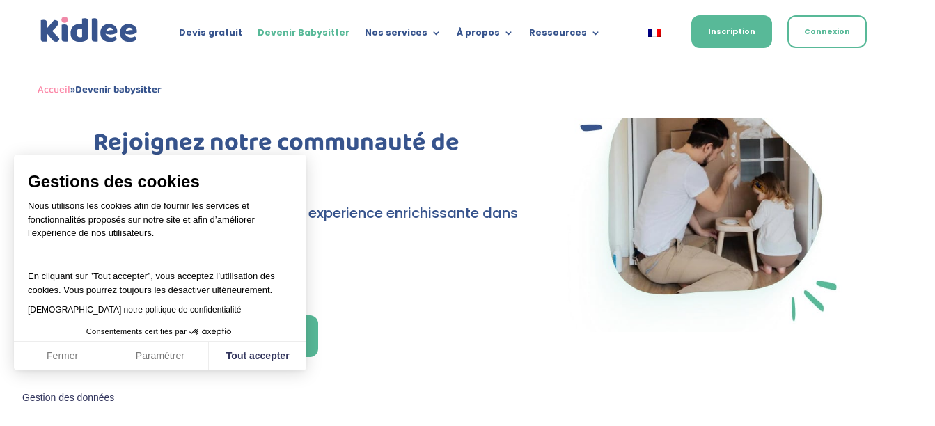
scroll to position [70, 0]
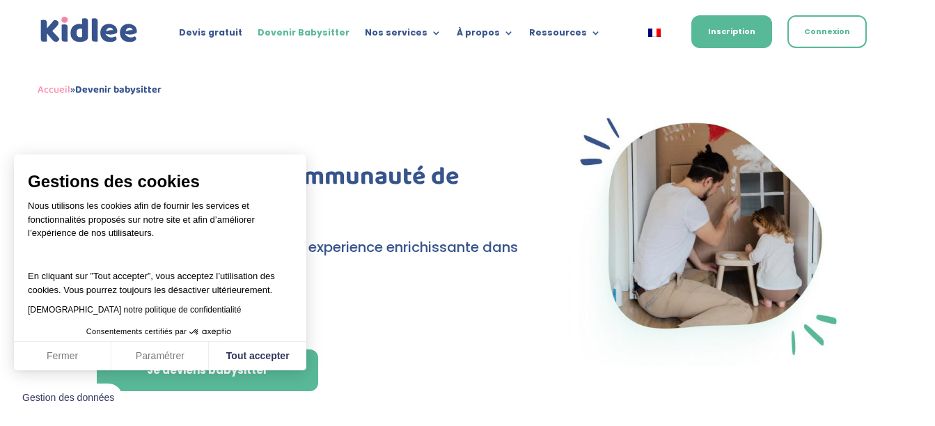
click at [405, 146] on div at bounding box center [309, 133] width 432 height 56
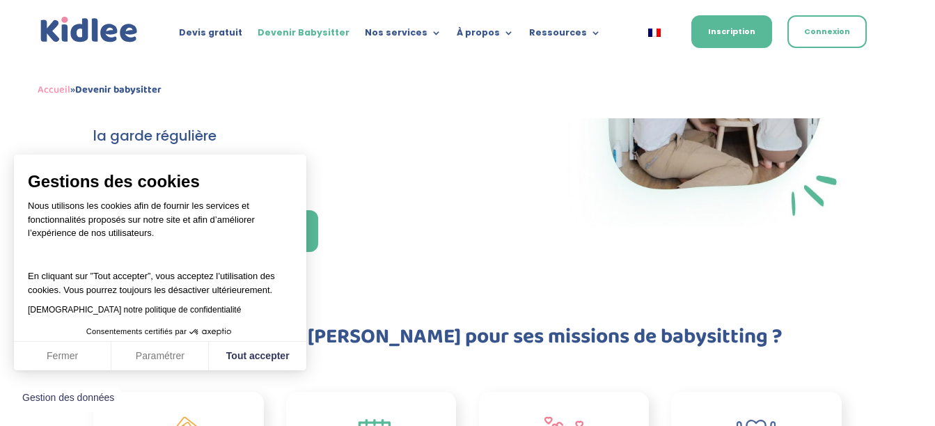
scroll to position [279, 0]
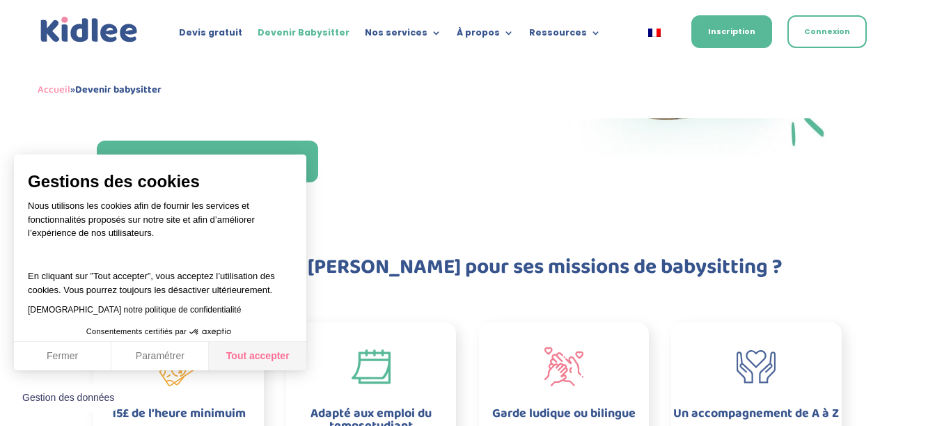
click at [273, 355] on button "Tout accepter" at bounding box center [257, 356] width 97 height 29
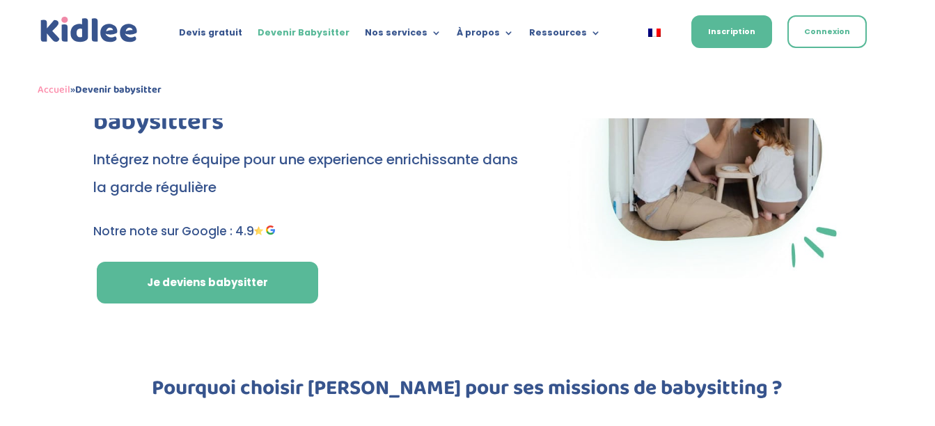
scroll to position [139, 0]
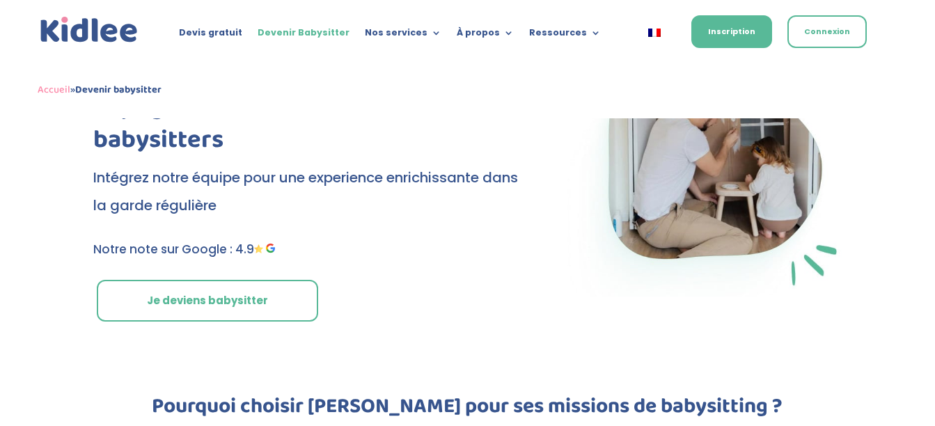
click at [248, 317] on link "Je deviens babysitter" at bounding box center [207, 301] width 221 height 42
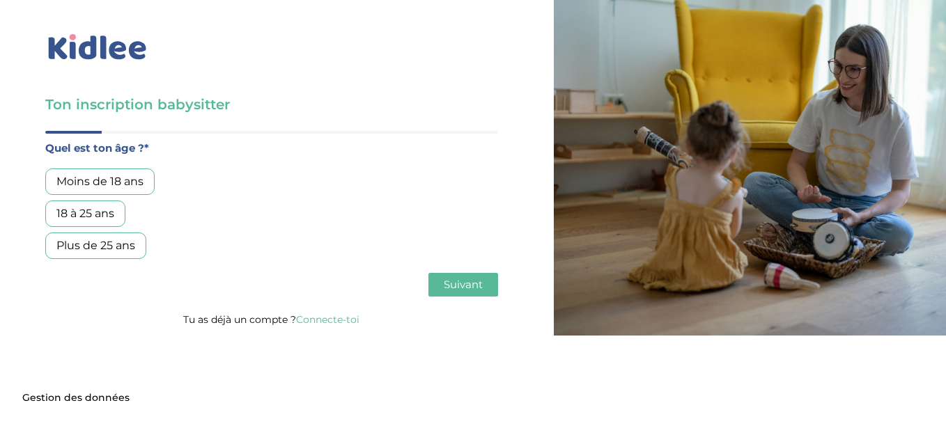
click at [141, 183] on div "Moins de 18 ans" at bounding box center [99, 182] width 109 height 26
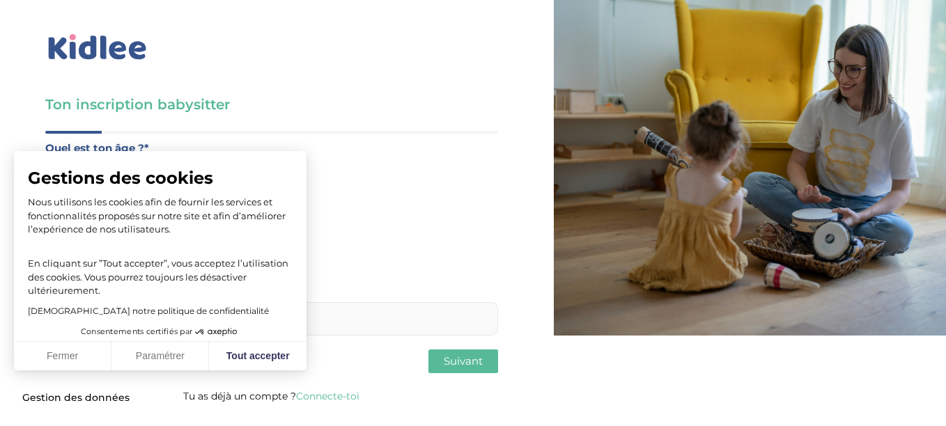
click at [210, 306] on div "[DEMOGRAPHIC_DATA] notre politique de confidentialité" at bounding box center [160, 309] width 265 height 17
click at [83, 356] on button "Fermer" at bounding box center [62, 356] width 97 height 29
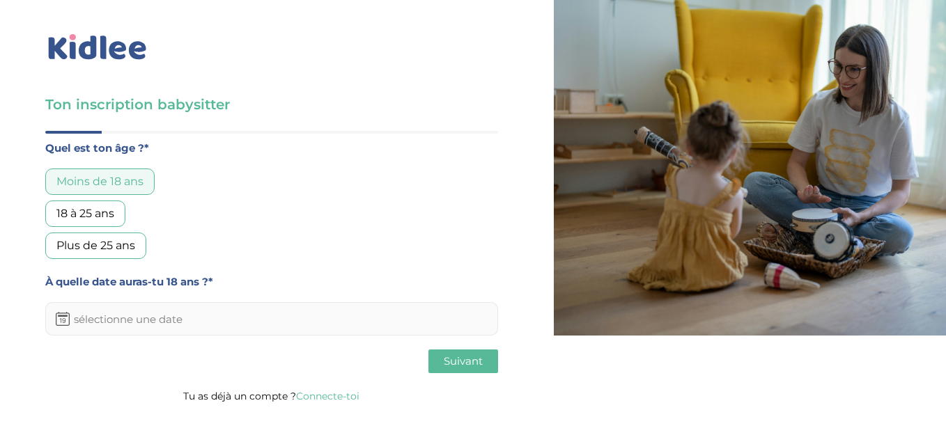
click at [139, 318] on input "text" at bounding box center [271, 318] width 453 height 33
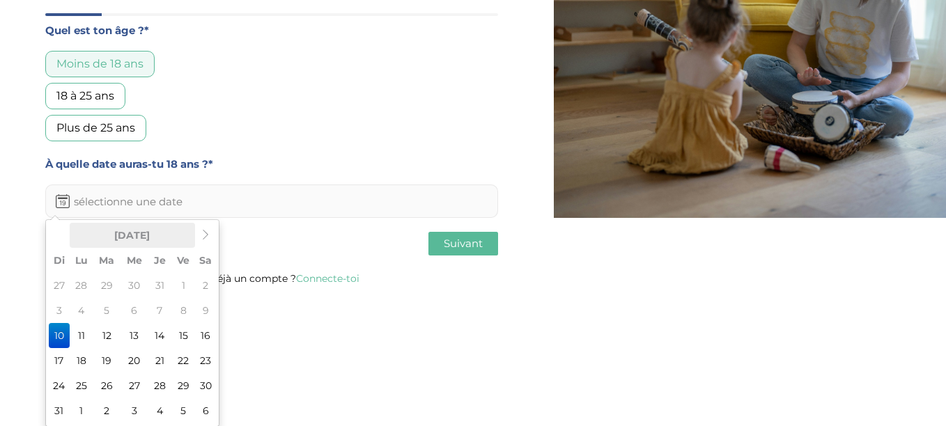
scroll to position [118, 0]
click at [85, 359] on td "18" at bounding box center [82, 359] width 24 height 25
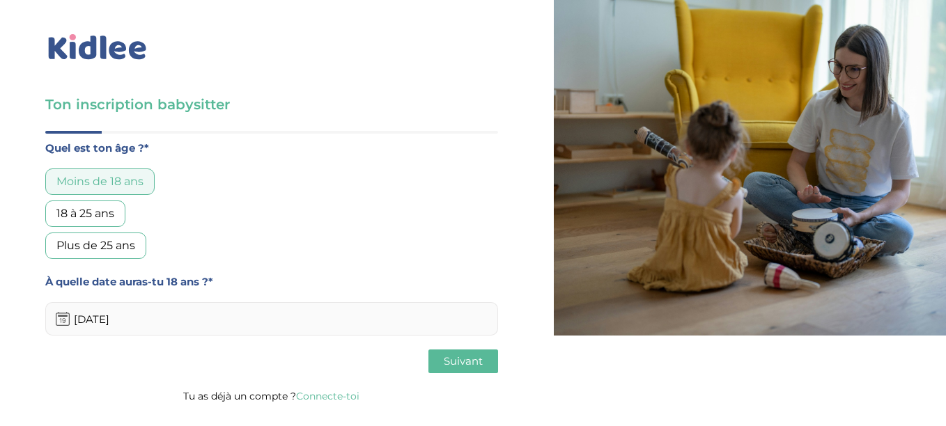
scroll to position [0, 0]
click at [141, 324] on input "18-08-2025" at bounding box center [271, 318] width 453 height 33
click at [278, 356] on div "Précédent Suivant" at bounding box center [271, 362] width 453 height 24
click at [102, 318] on input "18-08-2027" at bounding box center [271, 318] width 453 height 33
click at [93, 320] on input "18-0-2027" at bounding box center [271, 318] width 453 height 33
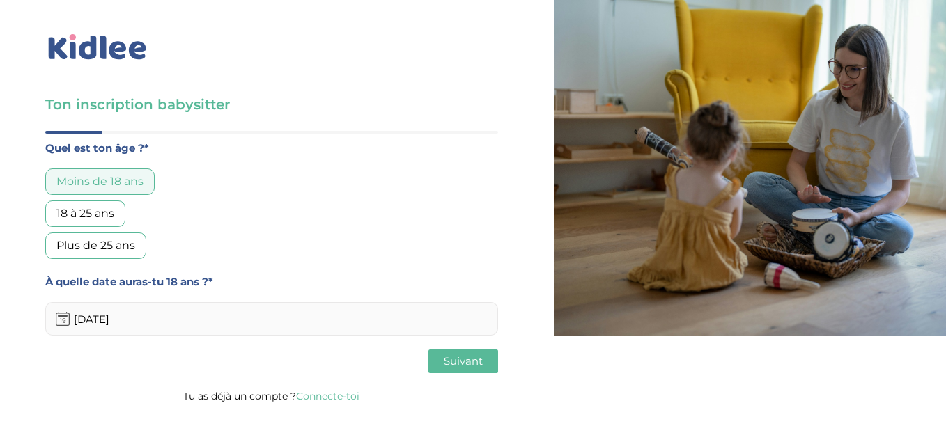
click at [191, 316] on input "18-04-2027" at bounding box center [271, 318] width 453 height 33
type input "18-04-2027"
click at [453, 368] on span "Suivant" at bounding box center [463, 360] width 39 height 13
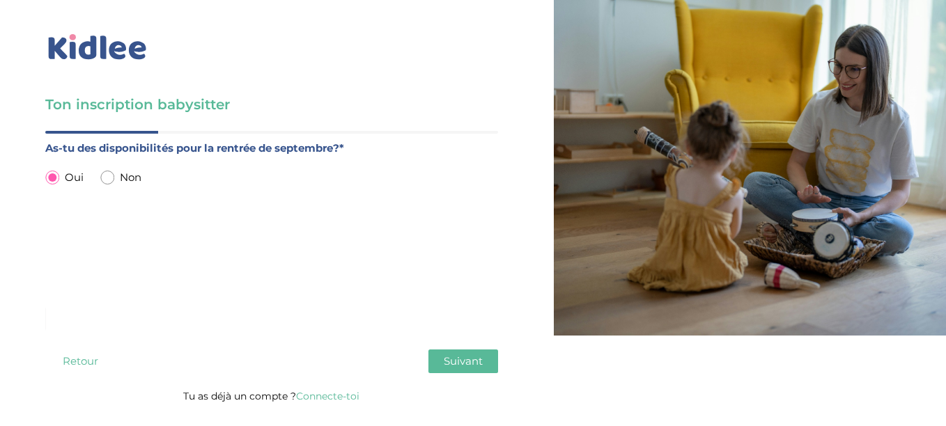
click at [458, 365] on span "Suivant" at bounding box center [463, 360] width 39 height 13
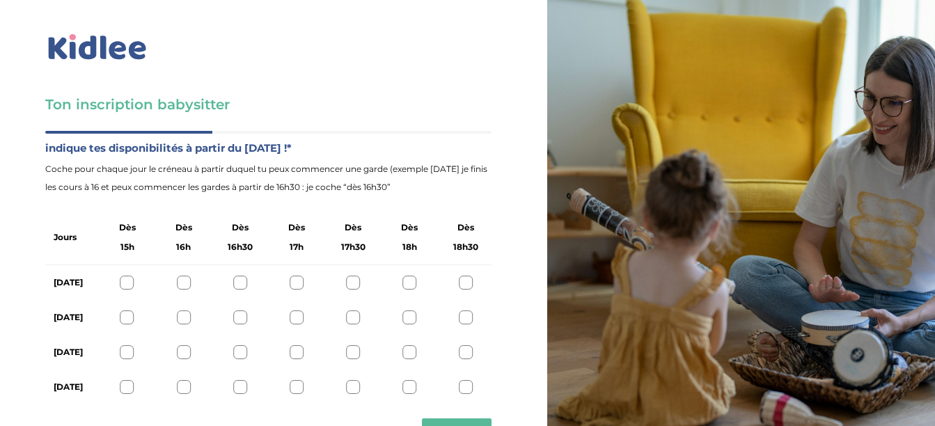
scroll to position [73, 0]
click at [464, 276] on div at bounding box center [466, 283] width 14 height 14
click at [464, 311] on div at bounding box center [466, 318] width 14 height 14
click at [467, 345] on div at bounding box center [466, 352] width 14 height 14
click at [467, 380] on div at bounding box center [466, 387] width 14 height 14
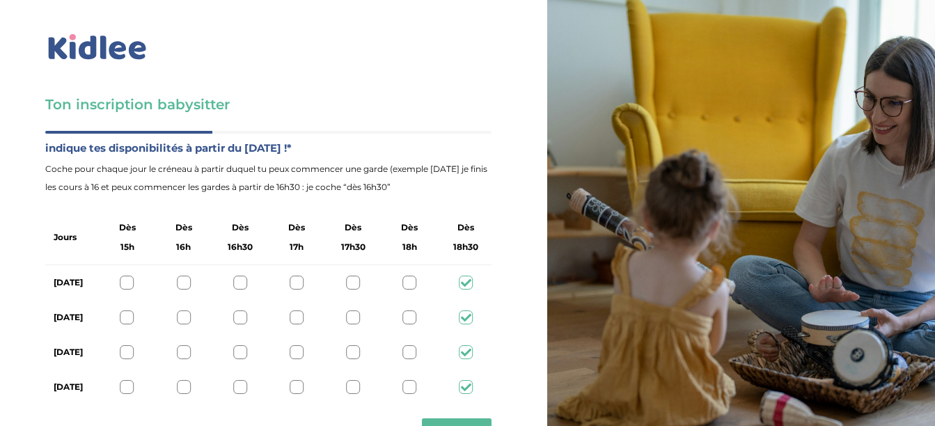
click at [453, 423] on span "Suivant" at bounding box center [456, 429] width 39 height 13
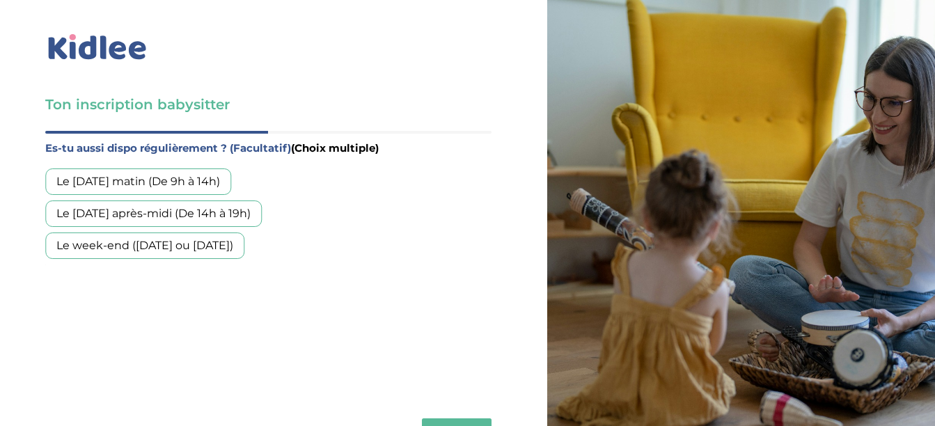
click at [228, 233] on div "Le week-end (samedi ou dimanche)" at bounding box center [144, 246] width 199 height 26
click at [462, 423] on span "Suivant" at bounding box center [456, 429] width 39 height 13
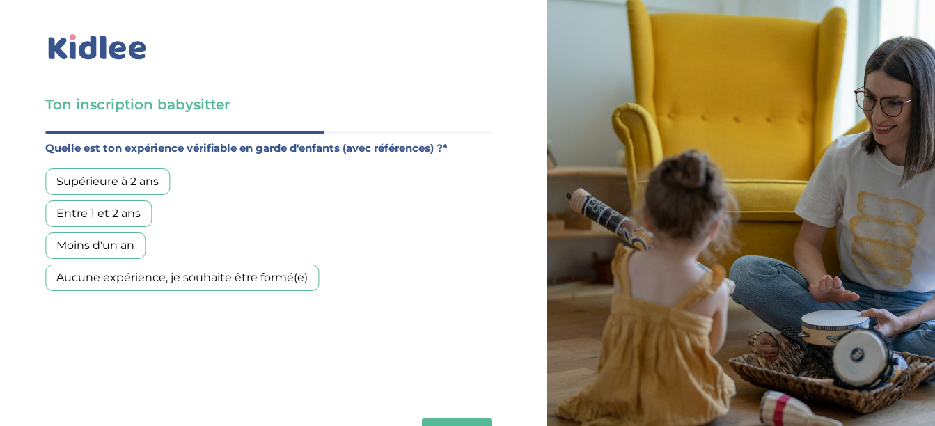
click at [198, 265] on div "Aucune expérience, je souhaite être formé(e)" at bounding box center [182, 278] width 274 height 26
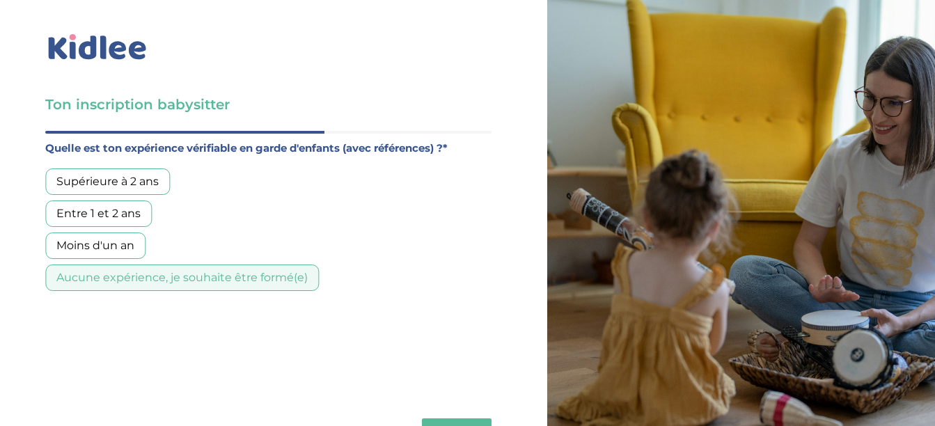
click at [448, 423] on span "Suivant" at bounding box center [456, 429] width 39 height 13
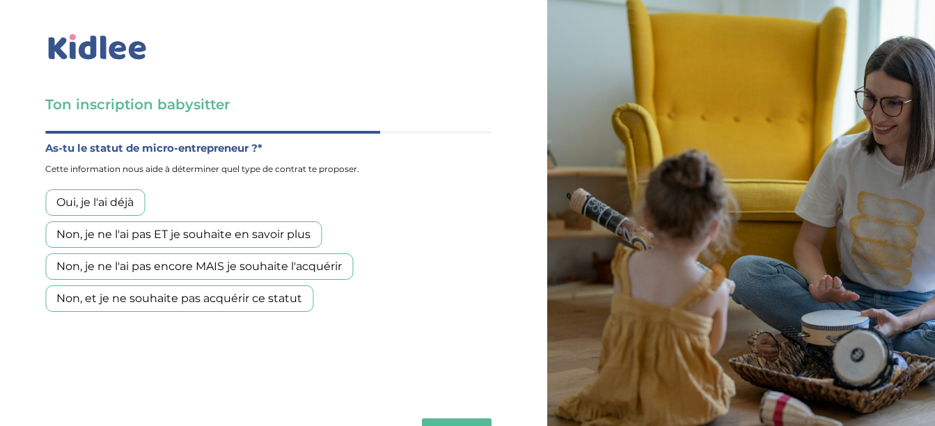
click at [146, 285] on div "Non, et je ne souhaite pas acquérir ce statut" at bounding box center [179, 298] width 268 height 26
click at [453, 423] on span "Suivant" at bounding box center [456, 429] width 39 height 13
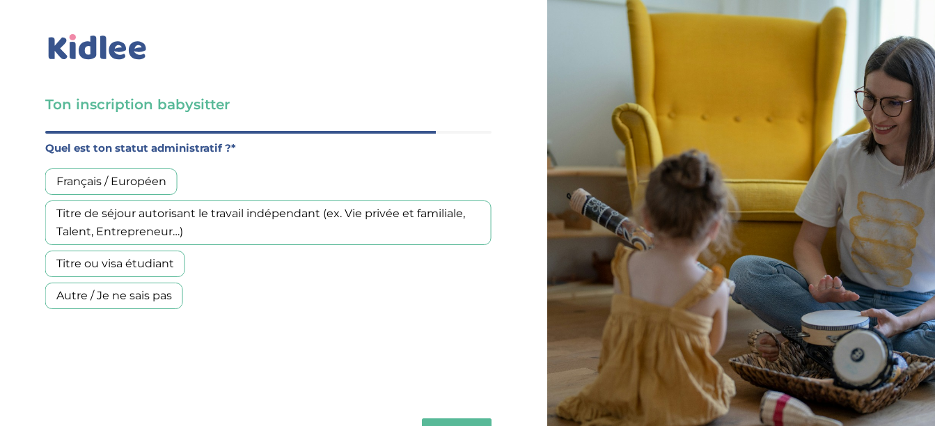
click at [128, 169] on div "Français / Européen" at bounding box center [111, 182] width 132 height 26
click at [444, 423] on span "Suivant" at bounding box center [456, 429] width 39 height 13
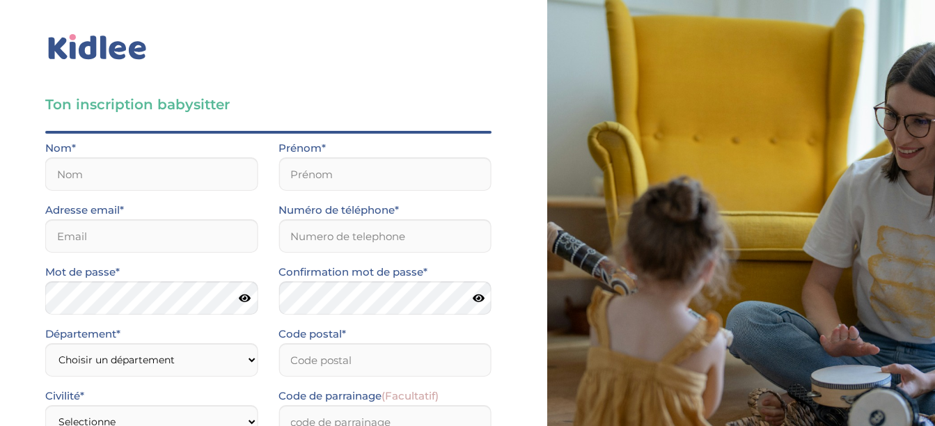
scroll to position [0, 0]
